Goal: Information Seeking & Learning: Learn about a topic

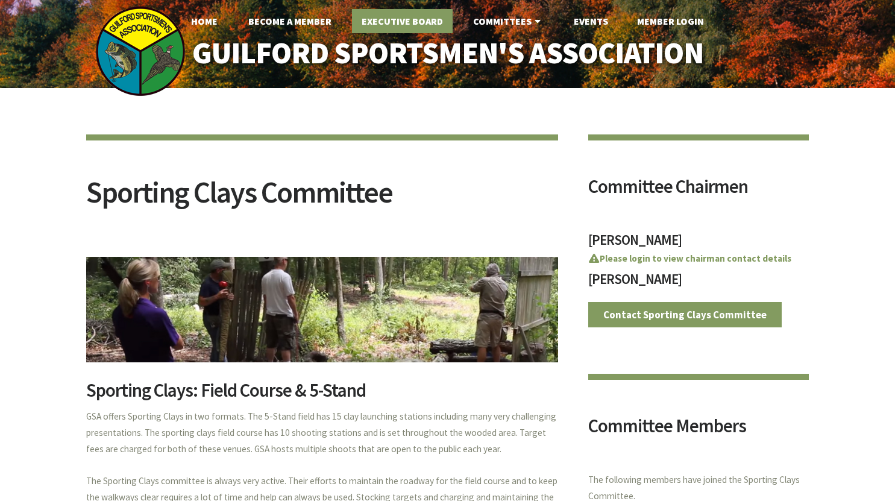
click at [408, 22] on link "Executive Board" at bounding box center [402, 21] width 101 height 24
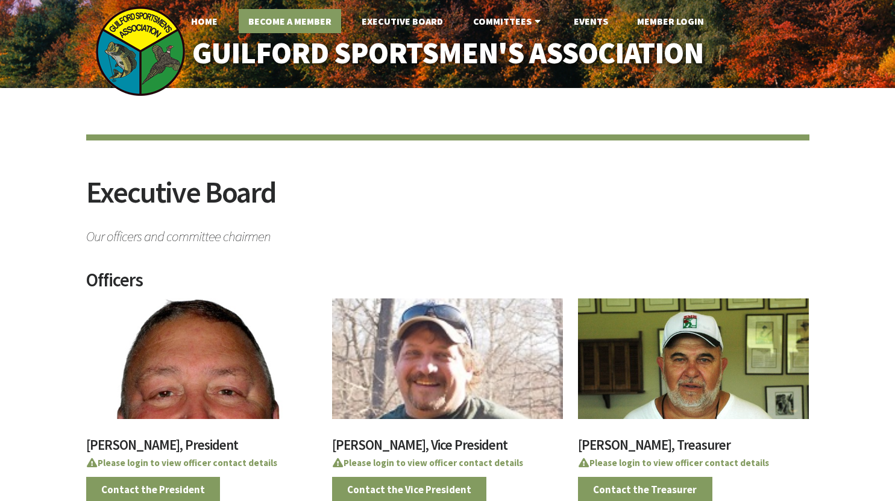
click at [294, 17] on link "Become A Member" at bounding box center [290, 21] width 102 height 24
